Goal: Understand site structure: Understand site structure

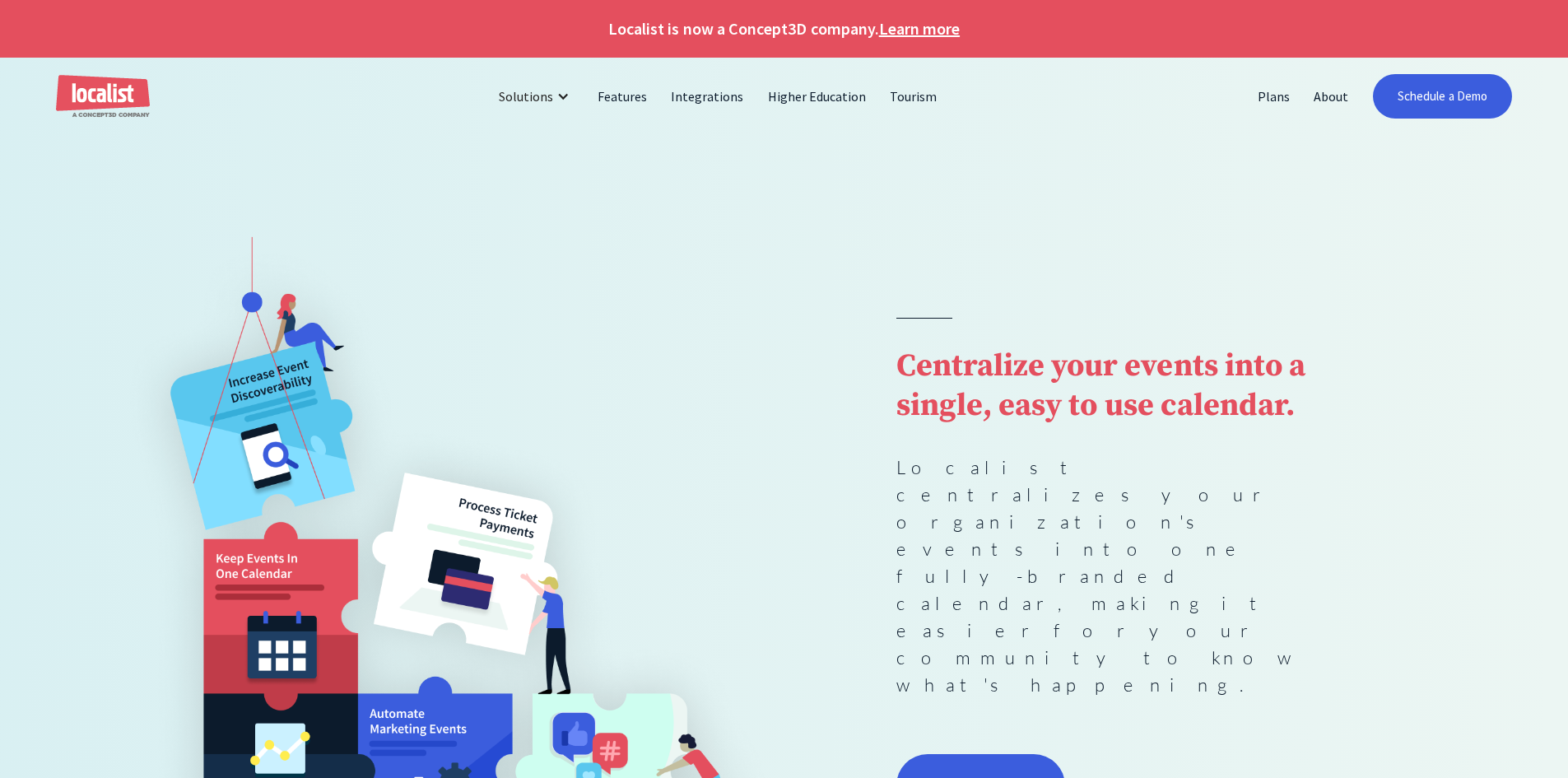
click at [1044, 426] on strong "Centralize your events into a single, easy to use calendar." at bounding box center [1101, 386] width 409 height 79
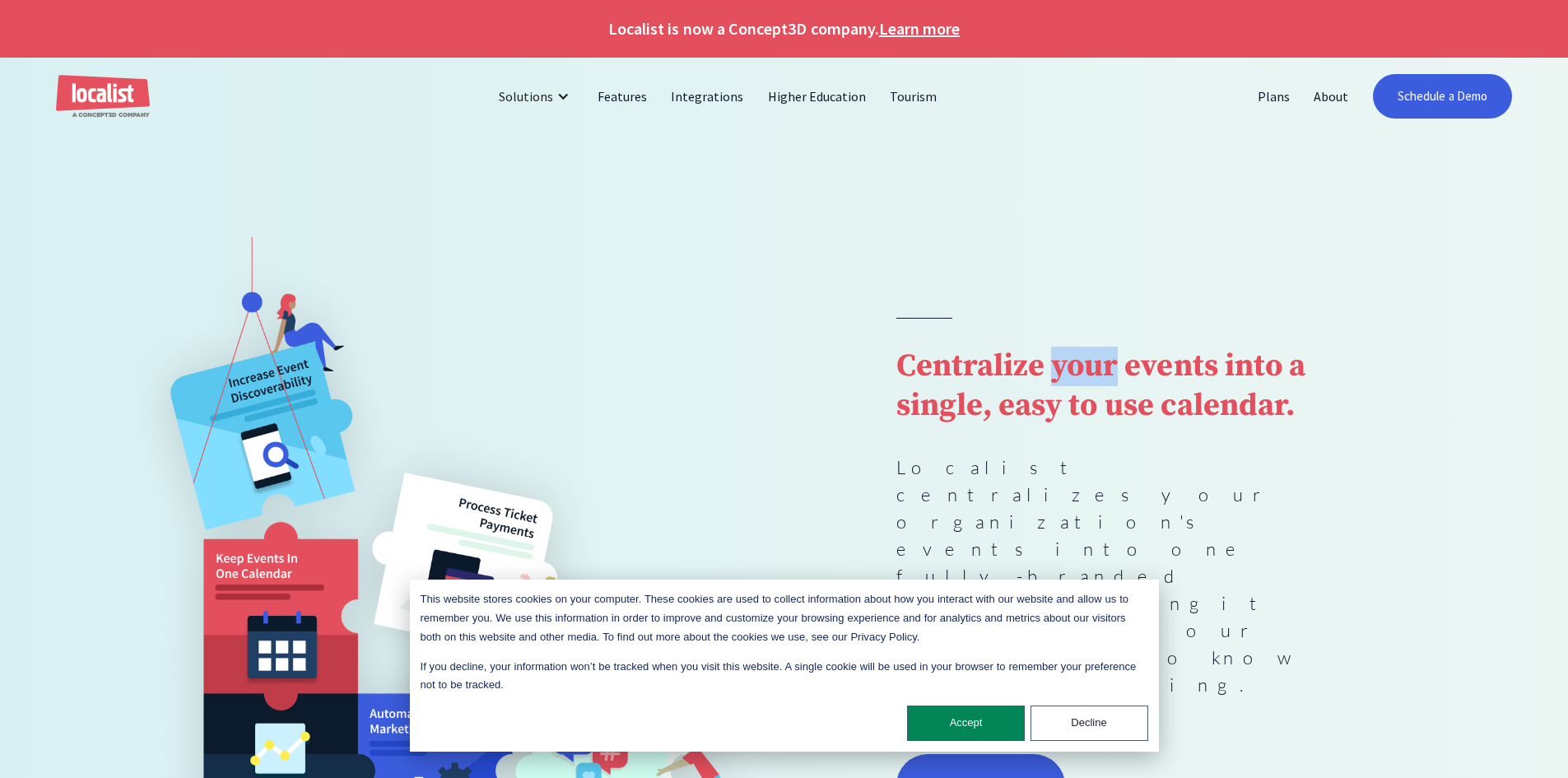
click at [1044, 426] on strong "Centralize your events into a single, easy to use calendar." at bounding box center [1101, 386] width 409 height 79
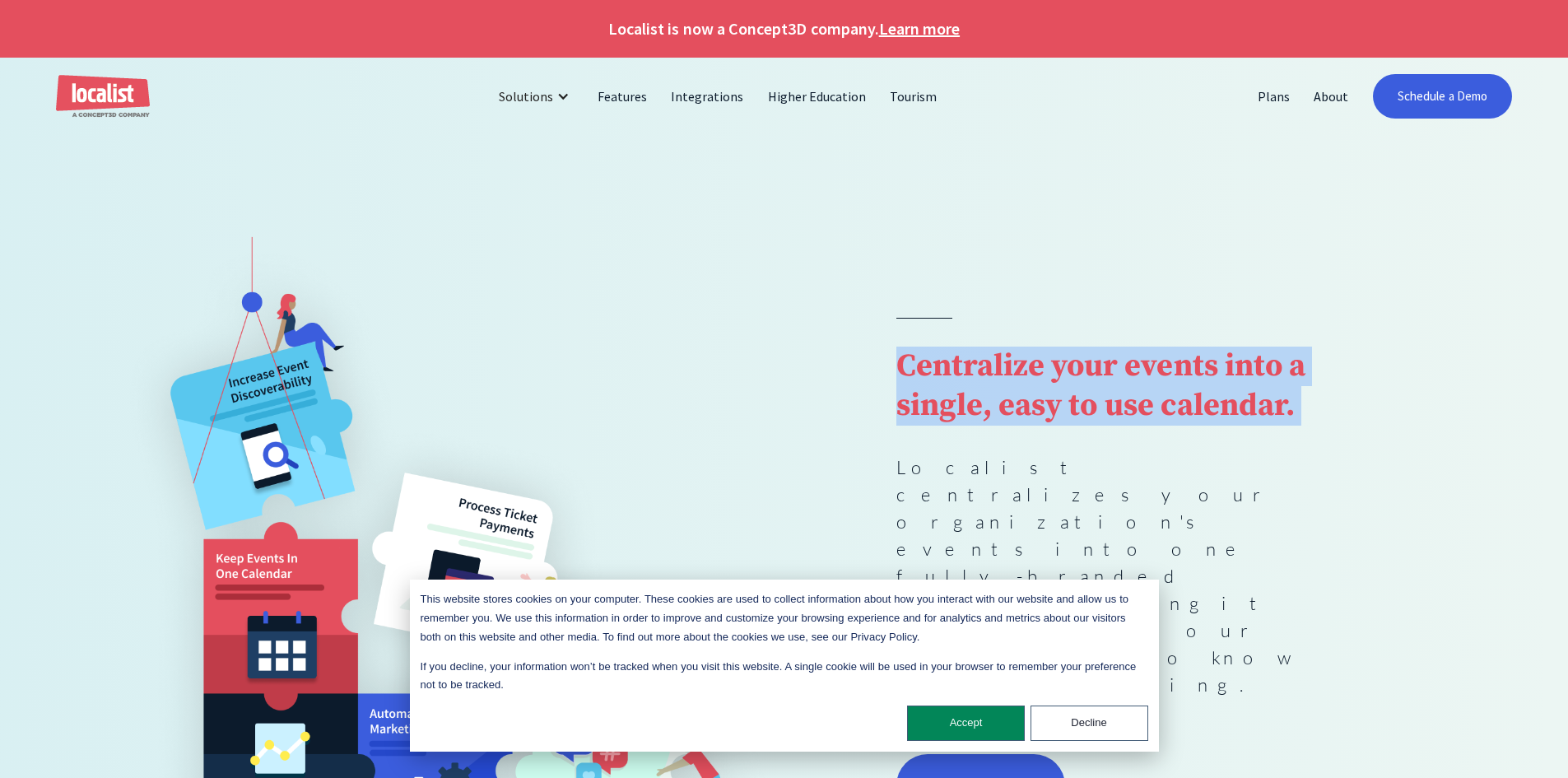
click at [1044, 426] on strong "Centralize your events into a single, easy to use calendar." at bounding box center [1101, 386] width 409 height 79
click at [1180, 426] on strong "Centralize your events into a single, easy to use calendar." at bounding box center [1101, 386] width 409 height 79
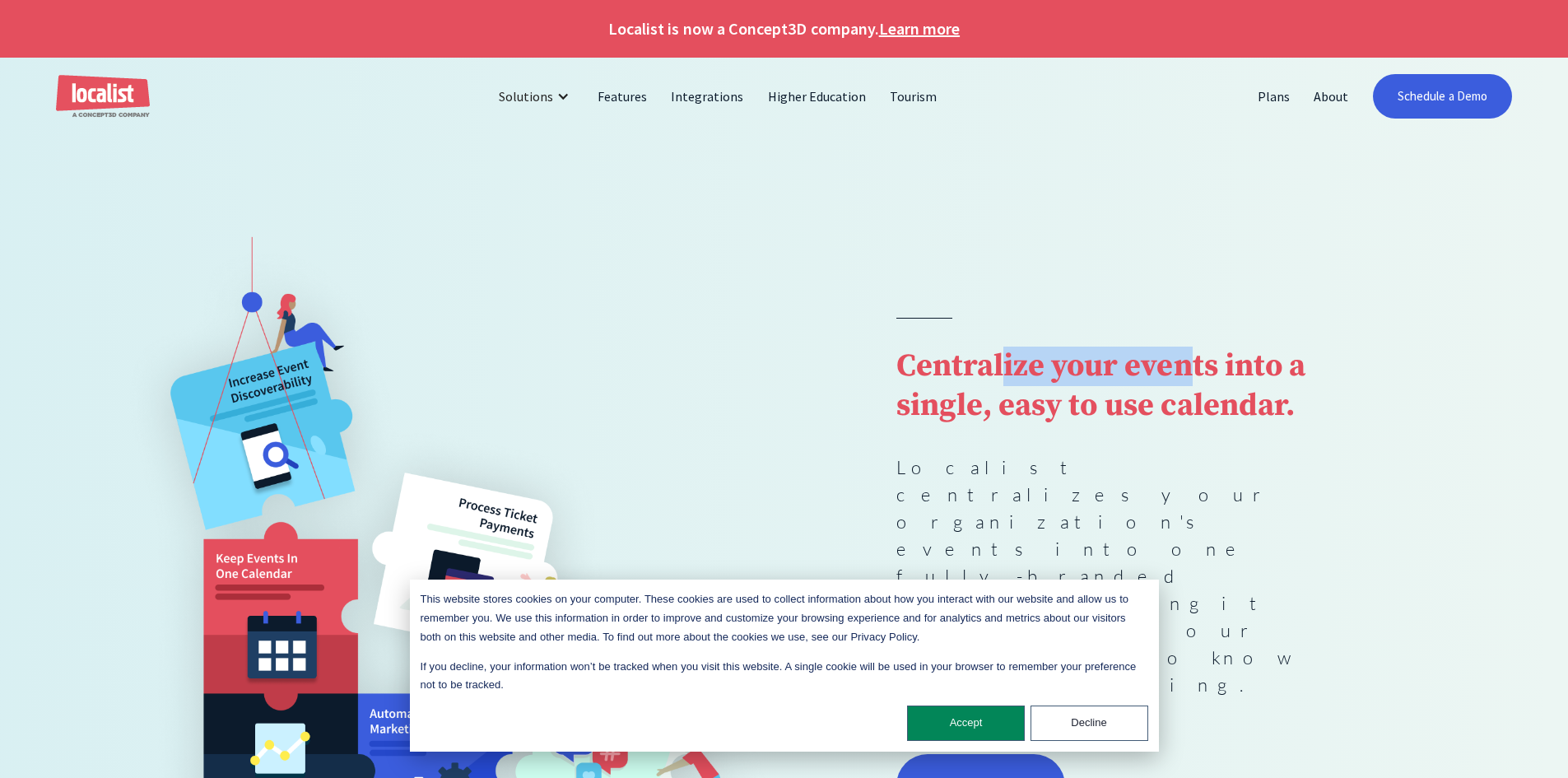
drag, startPoint x: 1061, startPoint y: 447, endPoint x: 991, endPoint y: 433, distance: 71.4
click at [992, 426] on strong "Centralize your events into a single, easy to use calendar." at bounding box center [1101, 386] width 409 height 79
click at [991, 426] on strong "Centralize your events into a single, easy to use calendar." at bounding box center [1101, 386] width 409 height 79
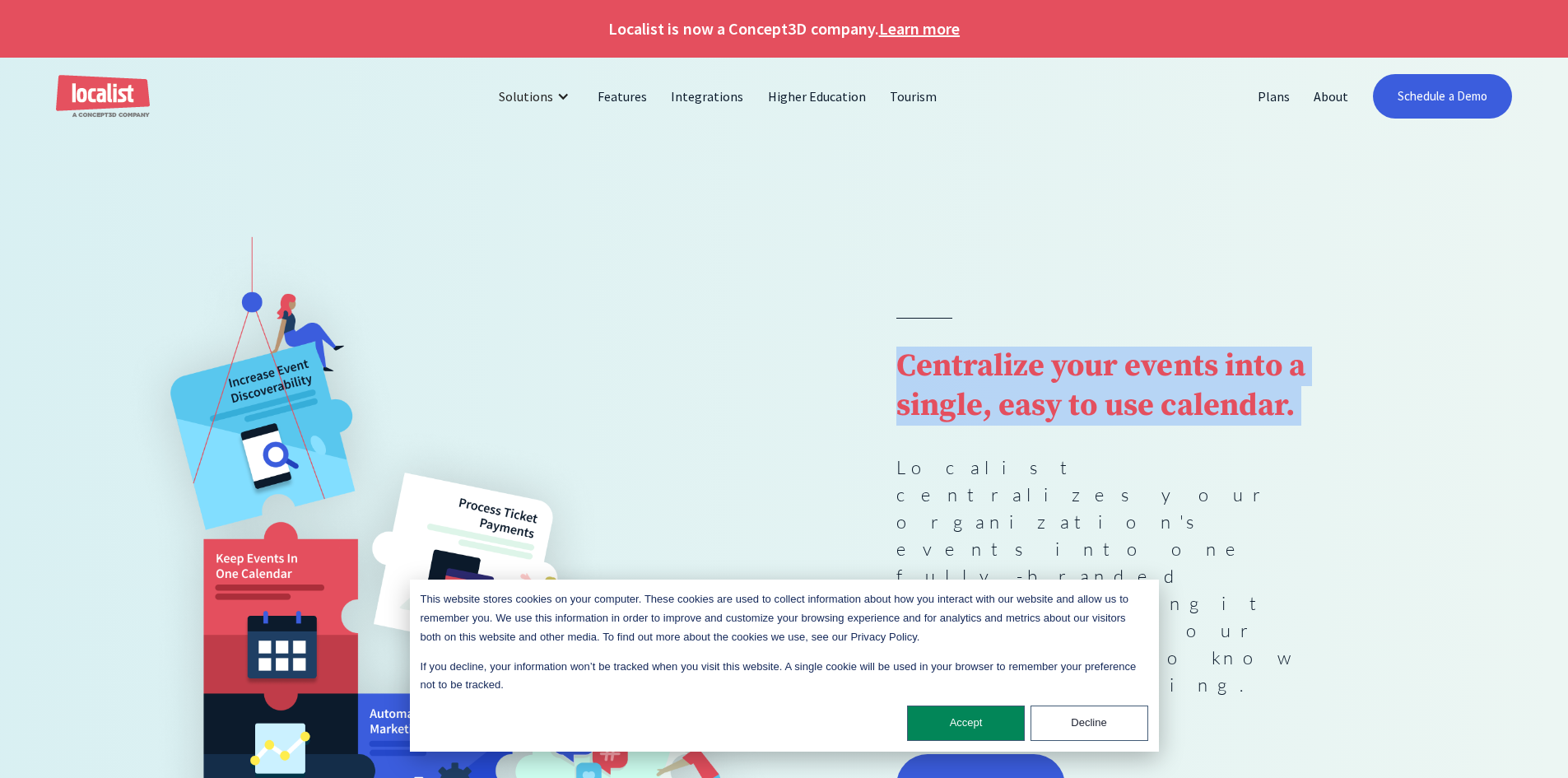
click at [991, 426] on strong "Centralize your events into a single, easy to use calendar." at bounding box center [1101, 386] width 409 height 79
click at [1109, 426] on strong "Centralize your events into a single, easy to use calendar." at bounding box center [1101, 386] width 409 height 79
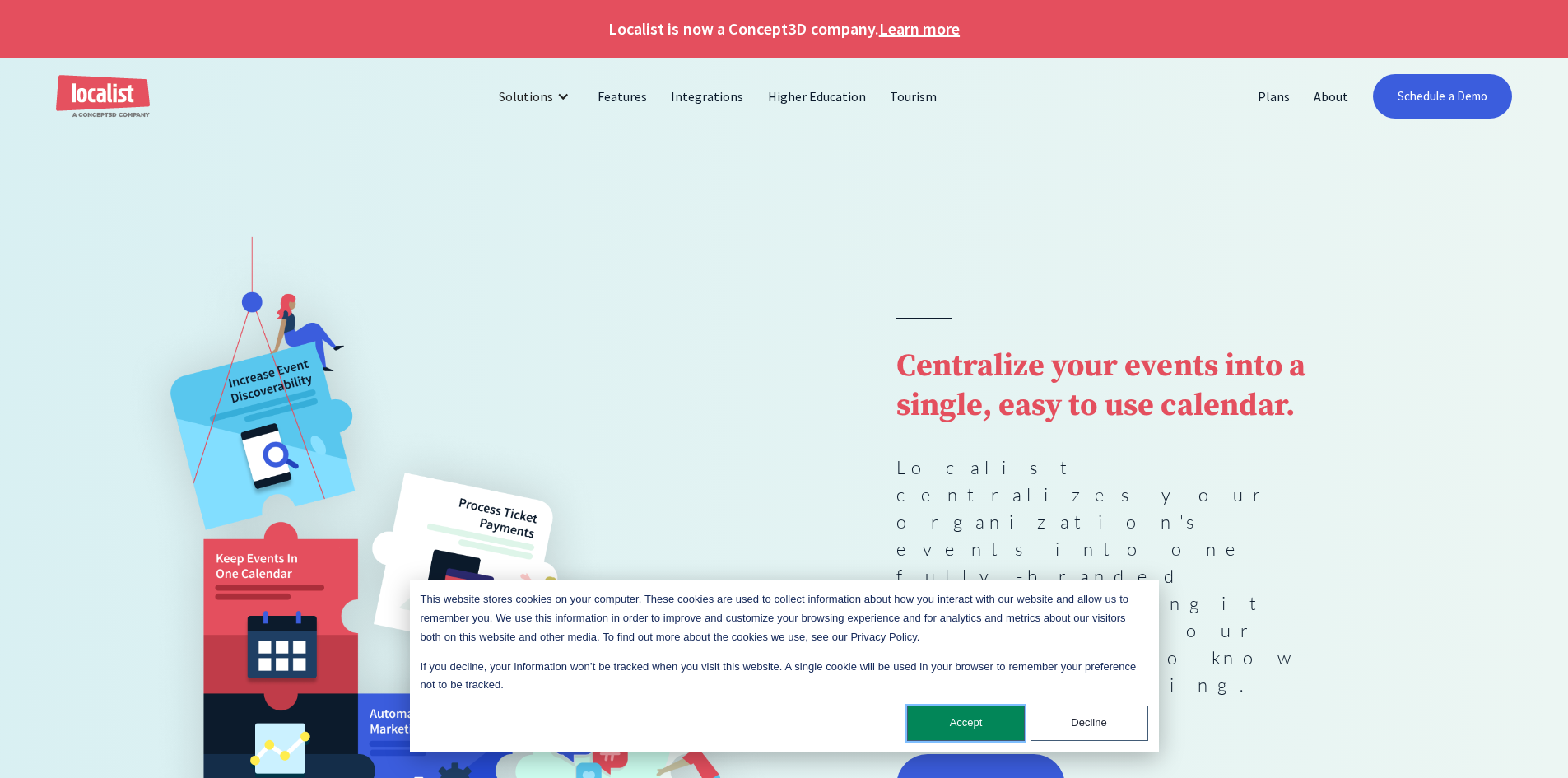
click at [994, 713] on button "Accept" at bounding box center [966, 723] width 118 height 35
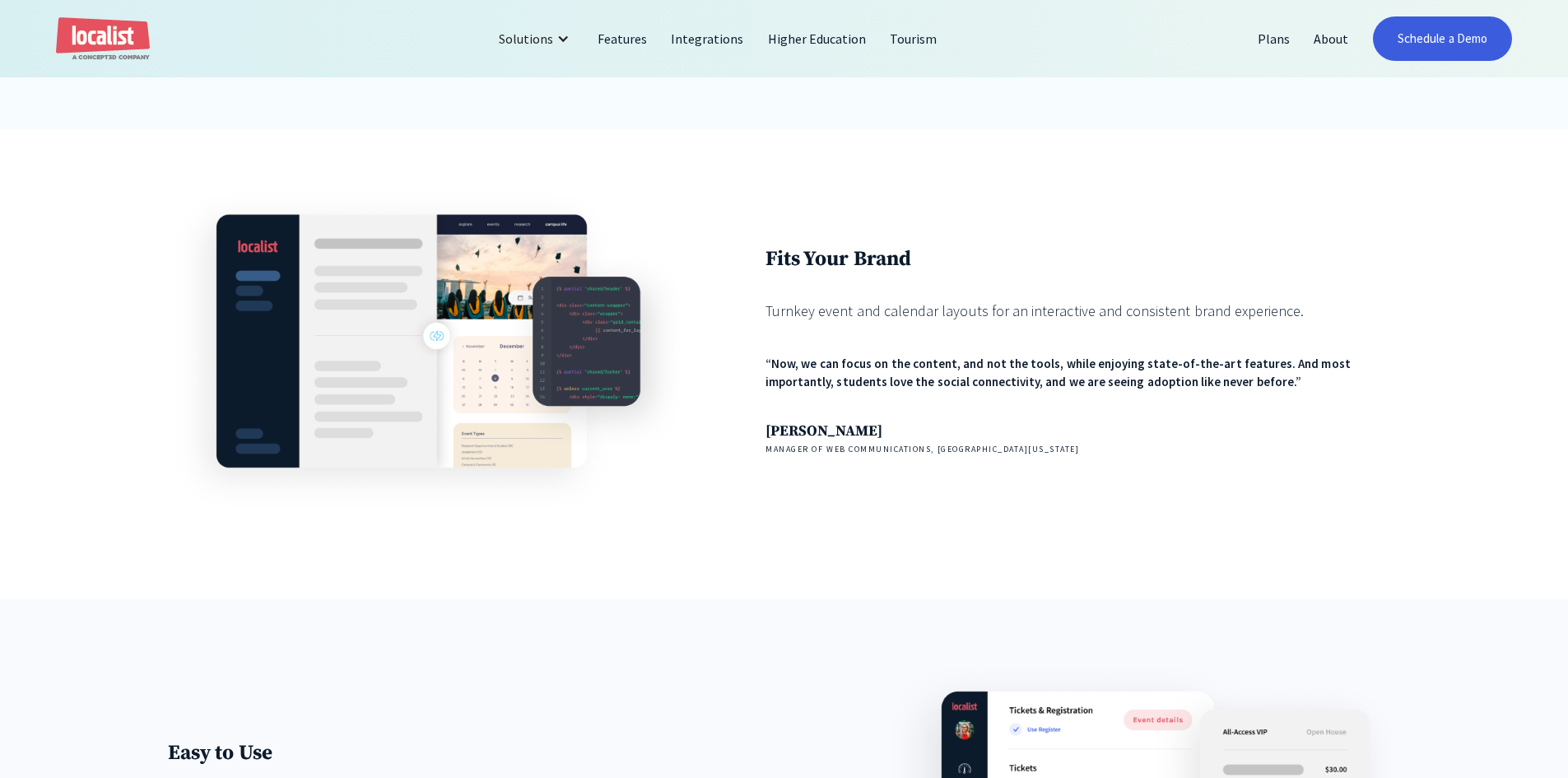
scroll to position [1975, 0]
